Goal: Task Accomplishment & Management: Use online tool/utility

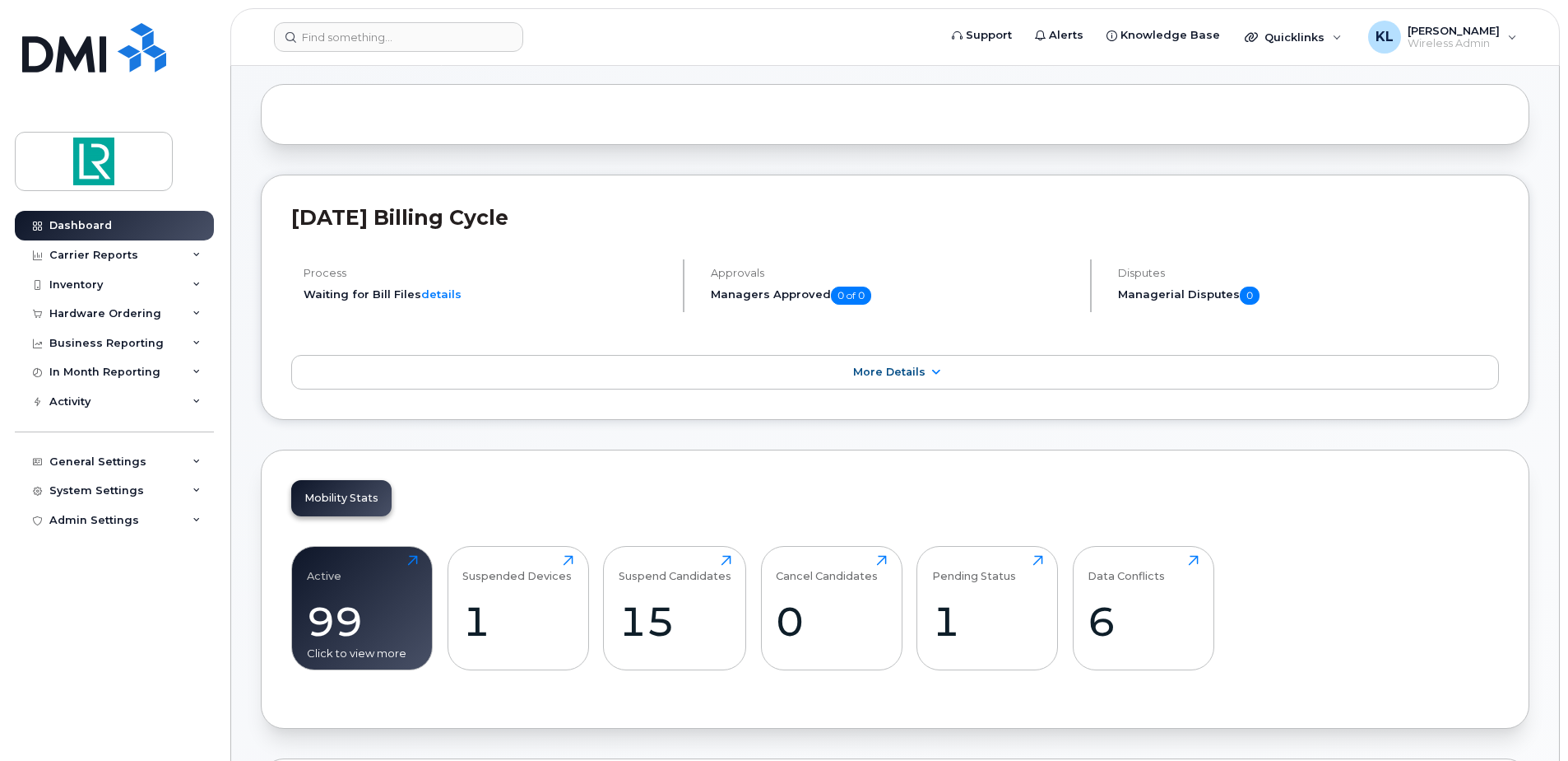
scroll to position [330, 0]
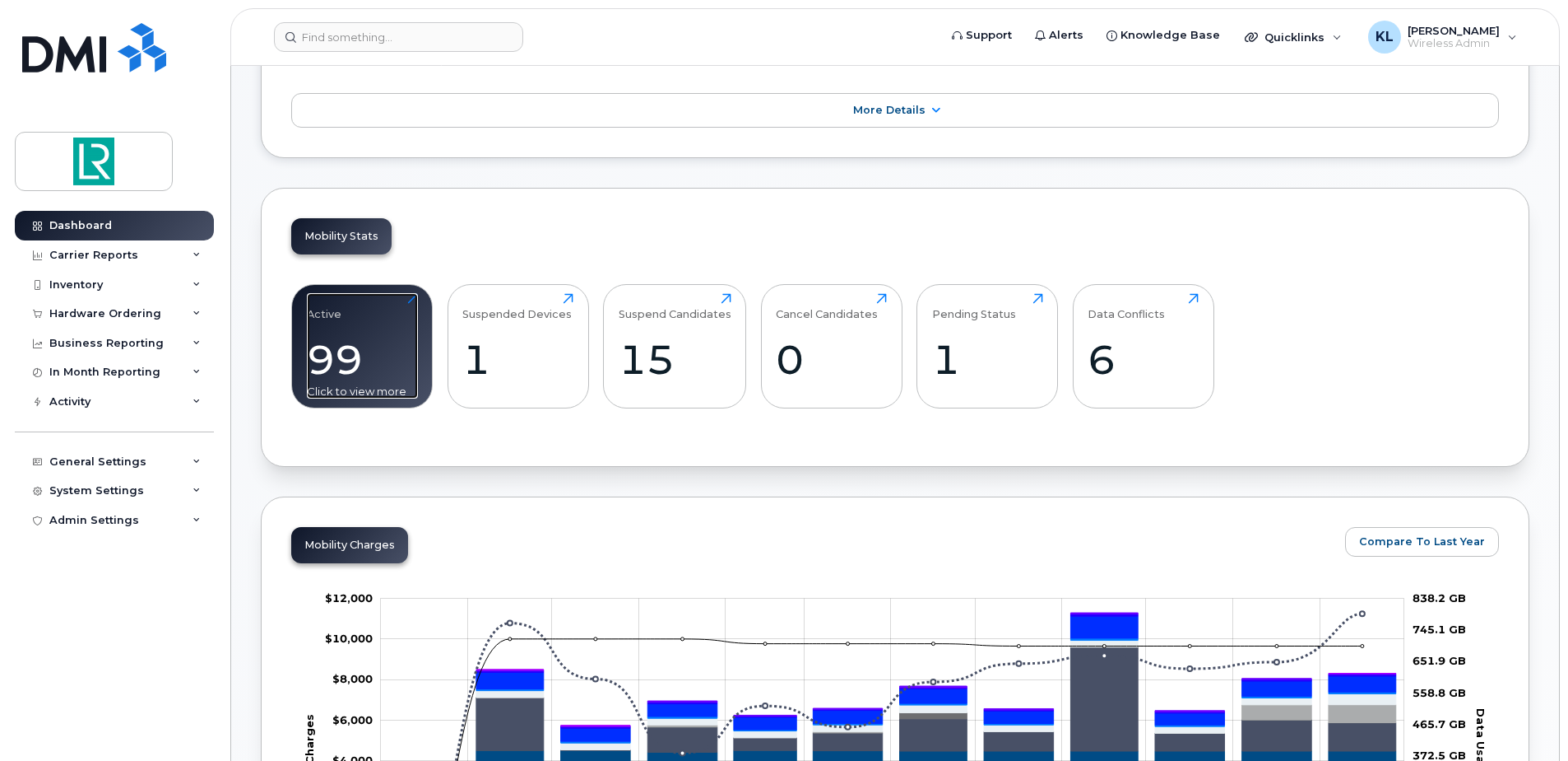
click at [388, 363] on div "99" at bounding box center [362, 359] width 112 height 49
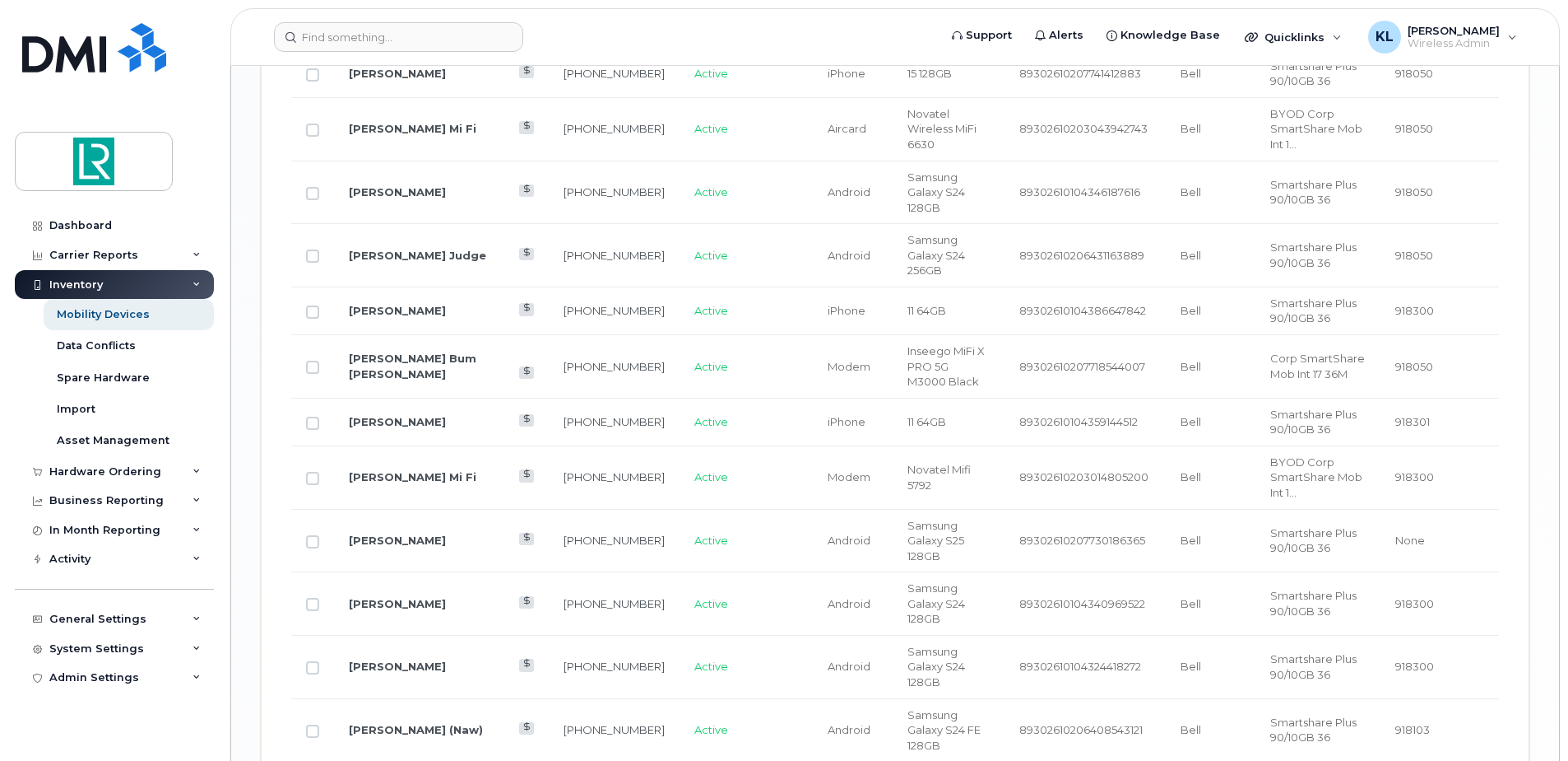
scroll to position [2735, 0]
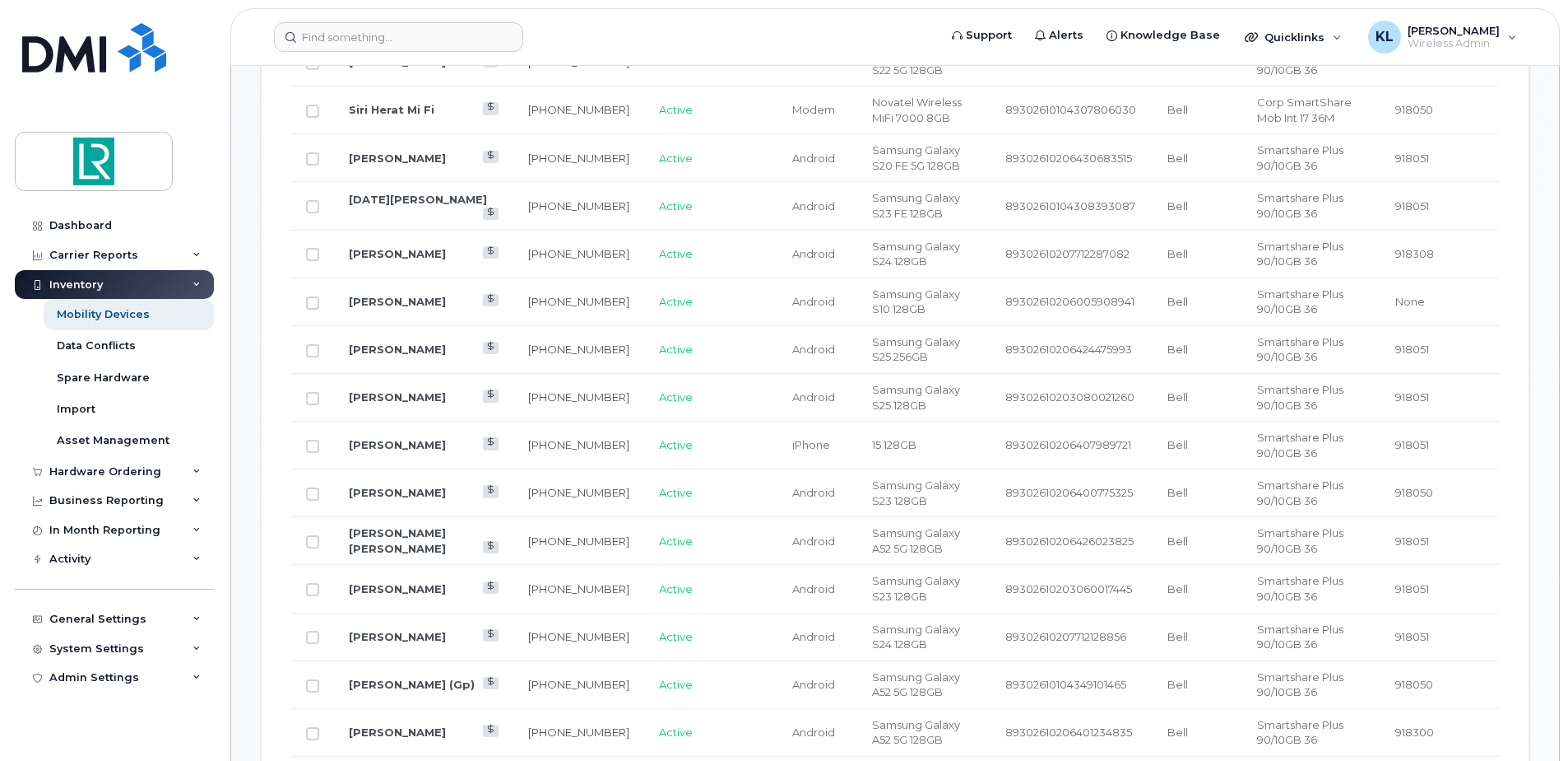
scroll to position [958, 0]
click at [404, 302] on link "Philip Rowsell" at bounding box center [397, 303] width 98 height 13
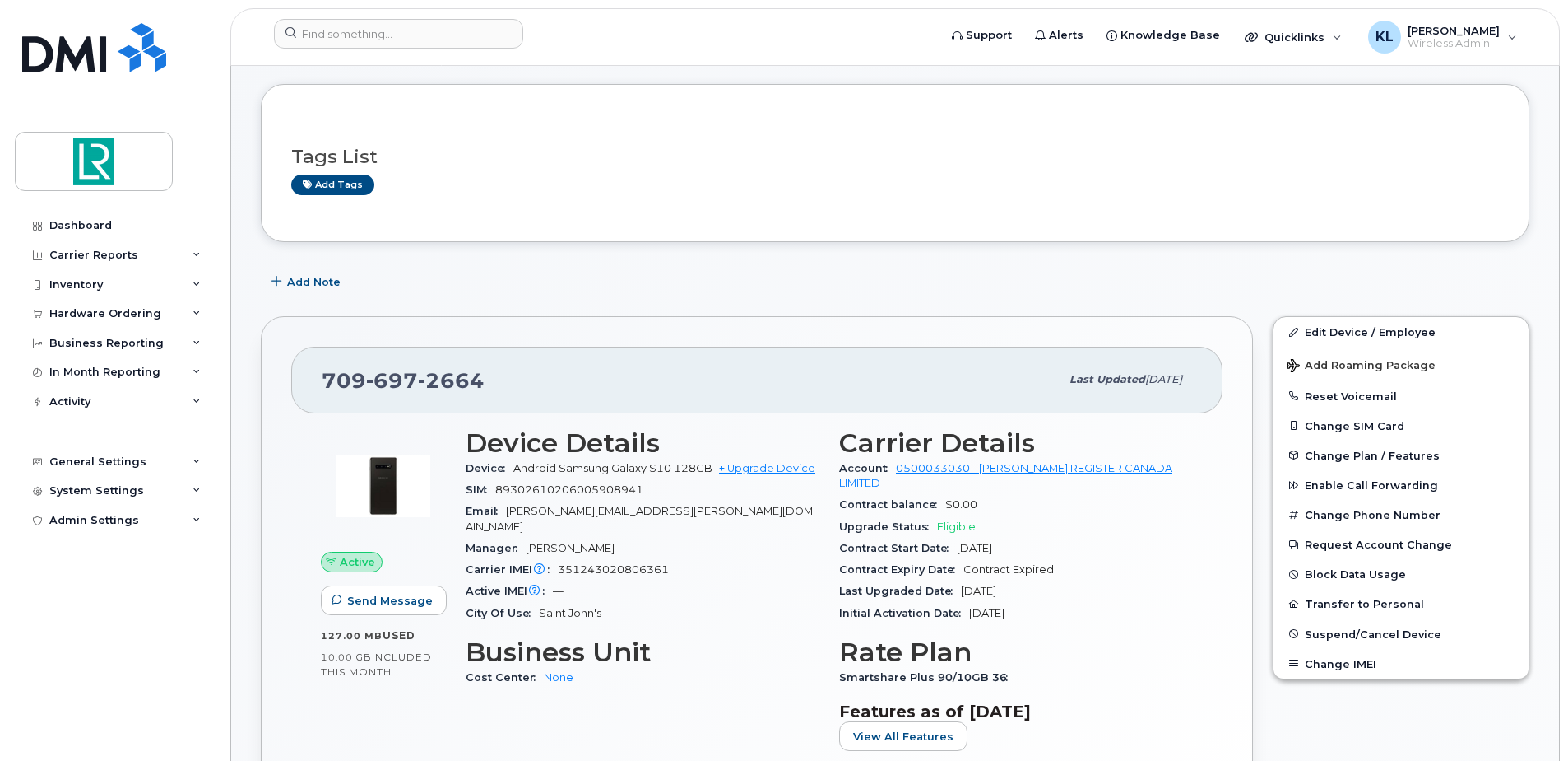
scroll to position [164, 0]
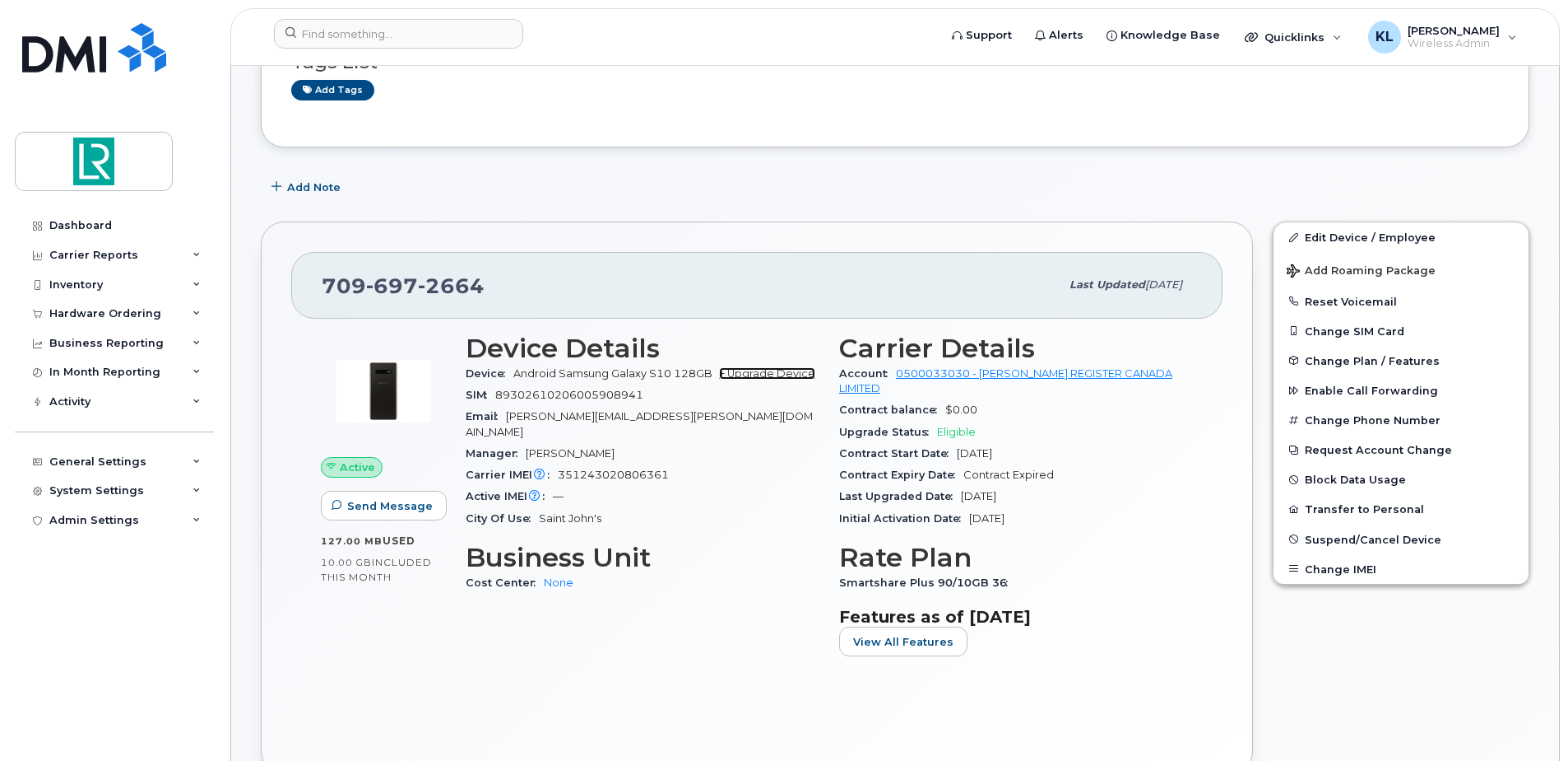
click at [766, 372] on link "+ Upgrade Device" at bounding box center [767, 374] width 97 height 12
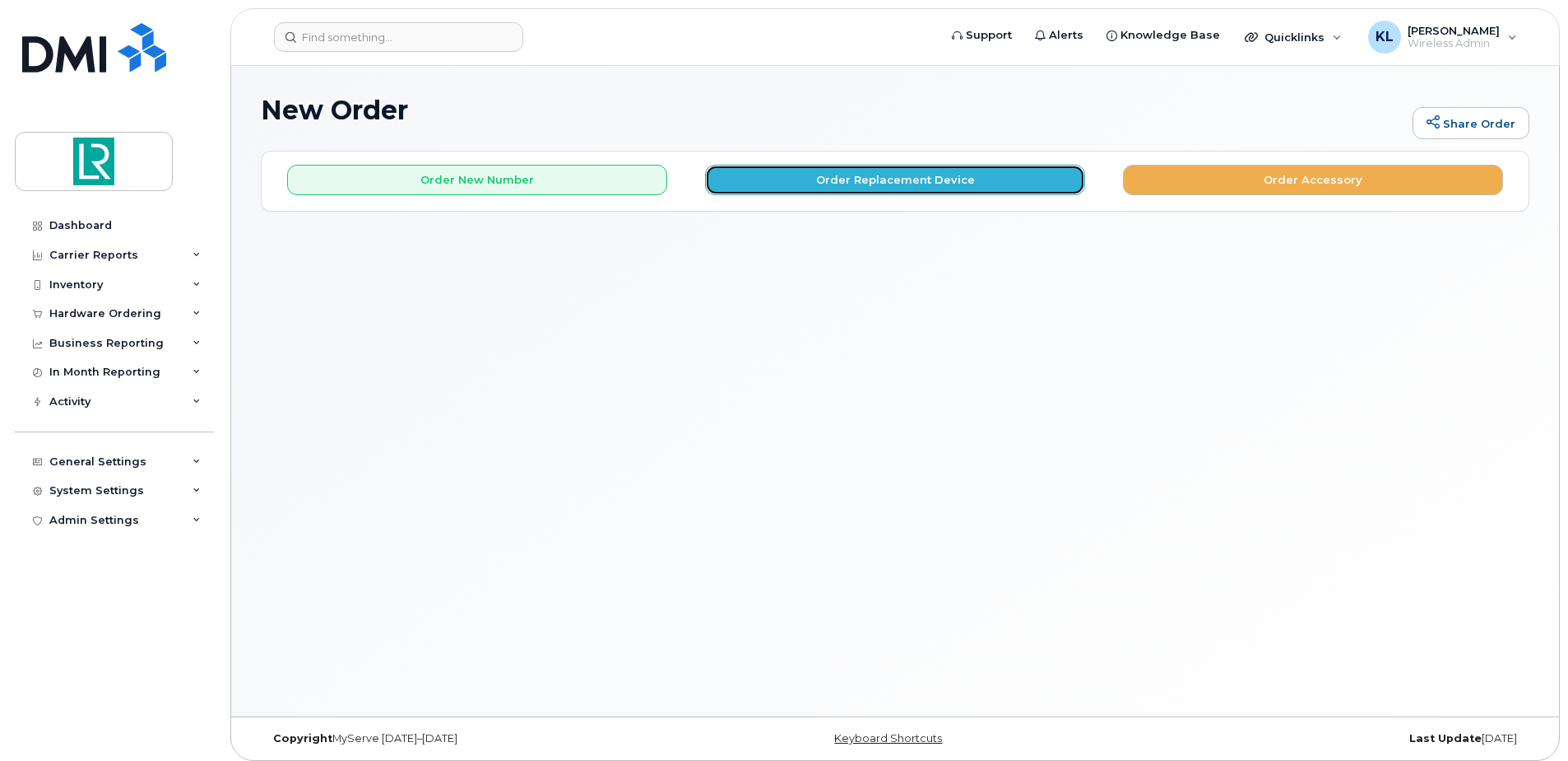
click at [879, 187] on button "Order Replacement Device" at bounding box center [895, 179] width 380 height 31
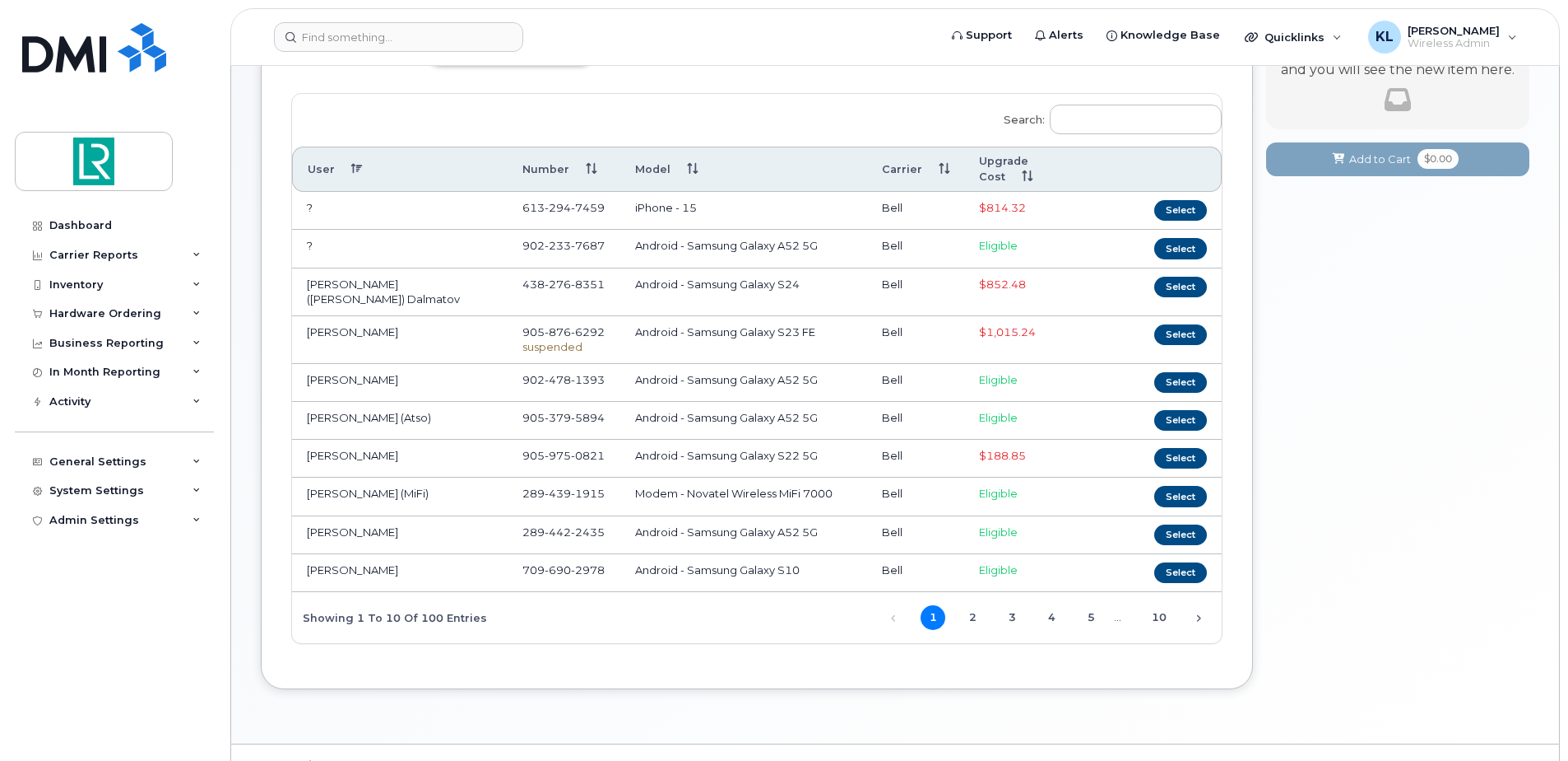
scroll to position [83, 0]
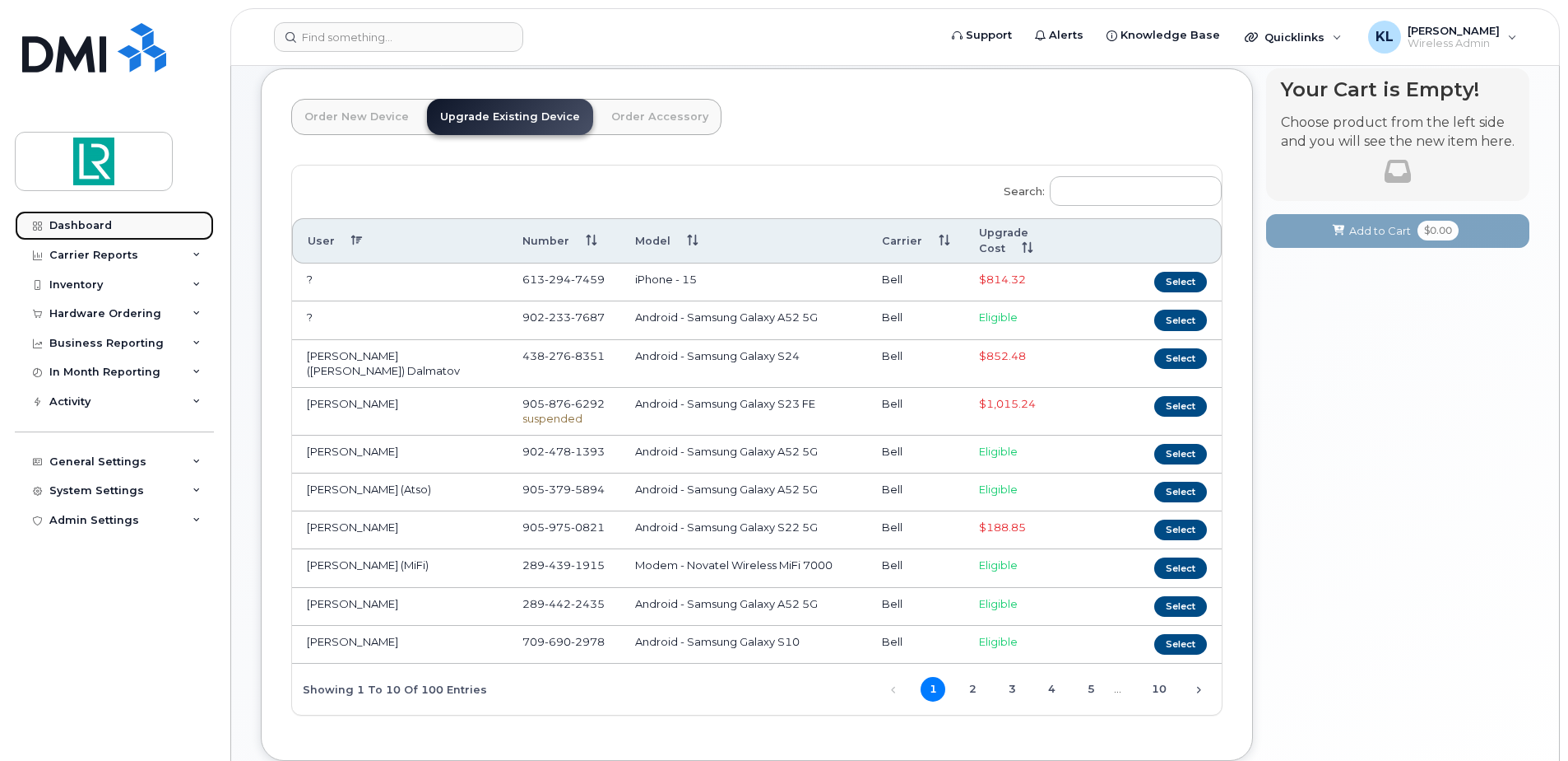
click at [92, 232] on link "Dashboard" at bounding box center [114, 226] width 199 height 30
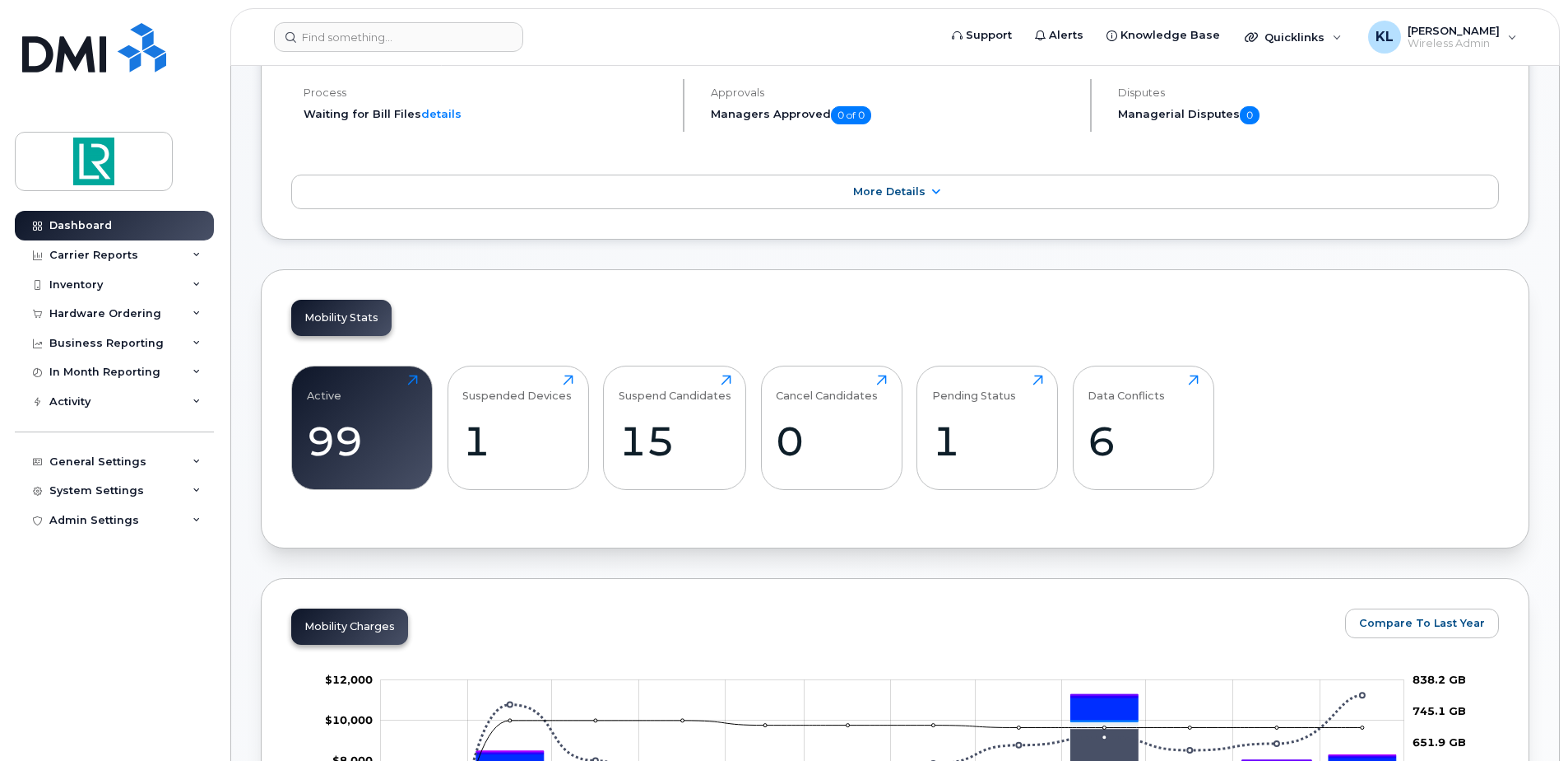
scroll to position [247, 0]
